Goal: Transaction & Acquisition: Download file/media

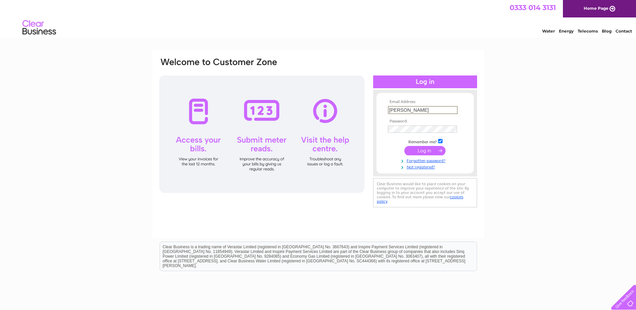
type input "[PERSON_NAME][EMAIL_ADDRESS][PERSON_NAME][DOMAIN_NAME]"
click at [415, 146] on input "submit" at bounding box center [424, 150] width 41 height 9
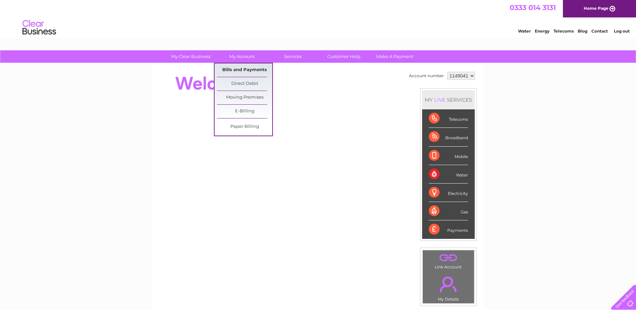
click at [241, 72] on link "Bills and Payments" at bounding box center [244, 69] width 55 height 13
click at [246, 70] on link "Bills and Payments" at bounding box center [244, 69] width 55 height 13
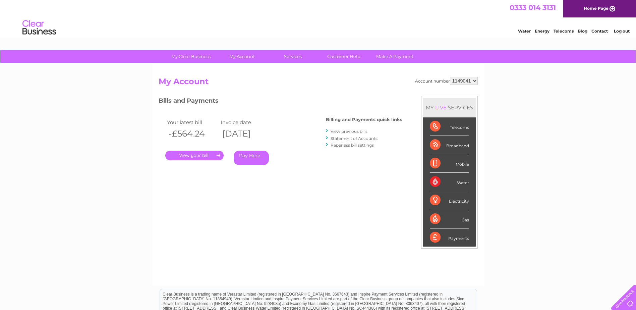
click at [198, 158] on link "." at bounding box center [194, 155] width 58 height 10
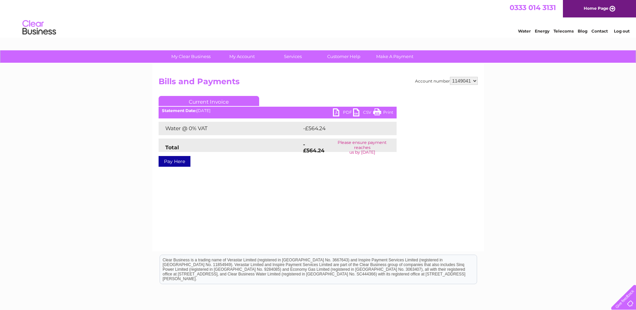
click at [337, 112] on link "PDF" at bounding box center [343, 113] width 20 height 10
click at [334, 110] on link "PDF" at bounding box center [343, 113] width 20 height 10
click at [475, 80] on select "1149041" at bounding box center [464, 81] width 28 height 8
drag, startPoint x: 475, startPoint y: 80, endPoint x: 464, endPoint y: 80, distance: 11.4
click at [474, 79] on select "1149041" at bounding box center [464, 81] width 28 height 8
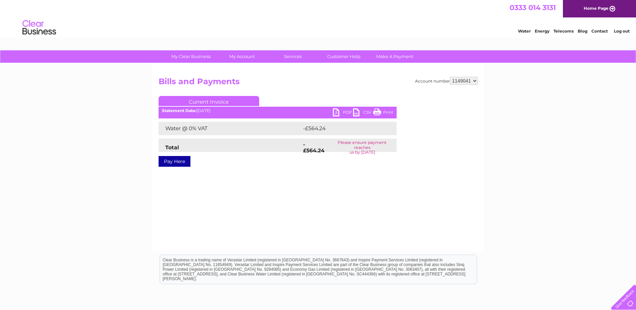
click at [467, 81] on select "1149041" at bounding box center [464, 81] width 28 height 8
